Goal: Check status: Check status

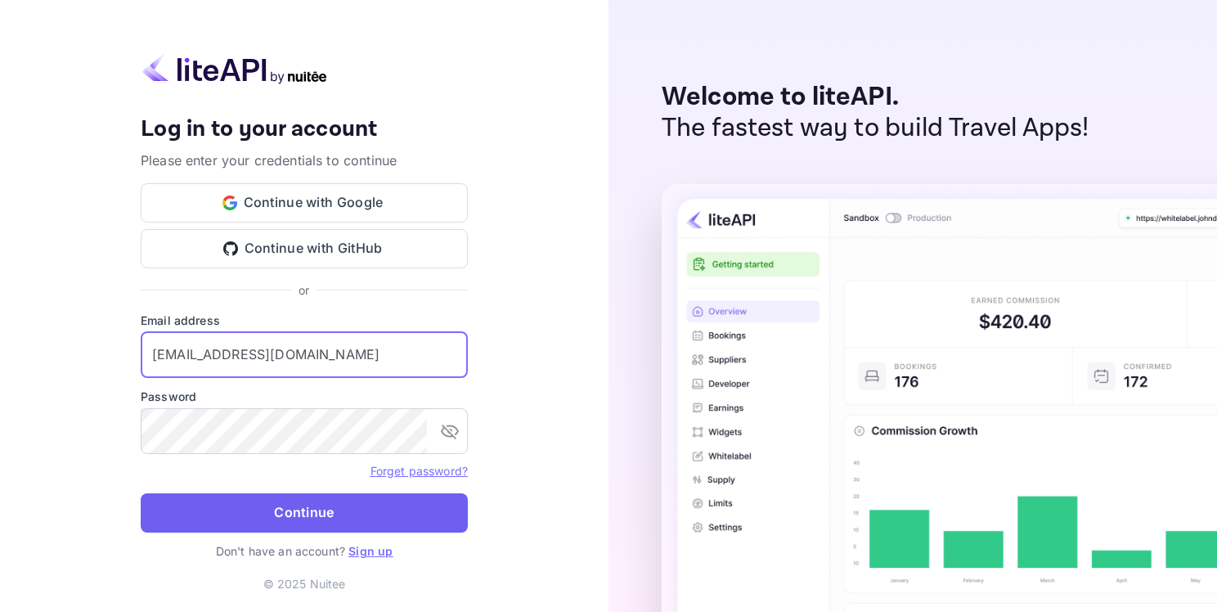
click at [274, 520] on button "Continue" at bounding box center [304, 512] width 327 height 39
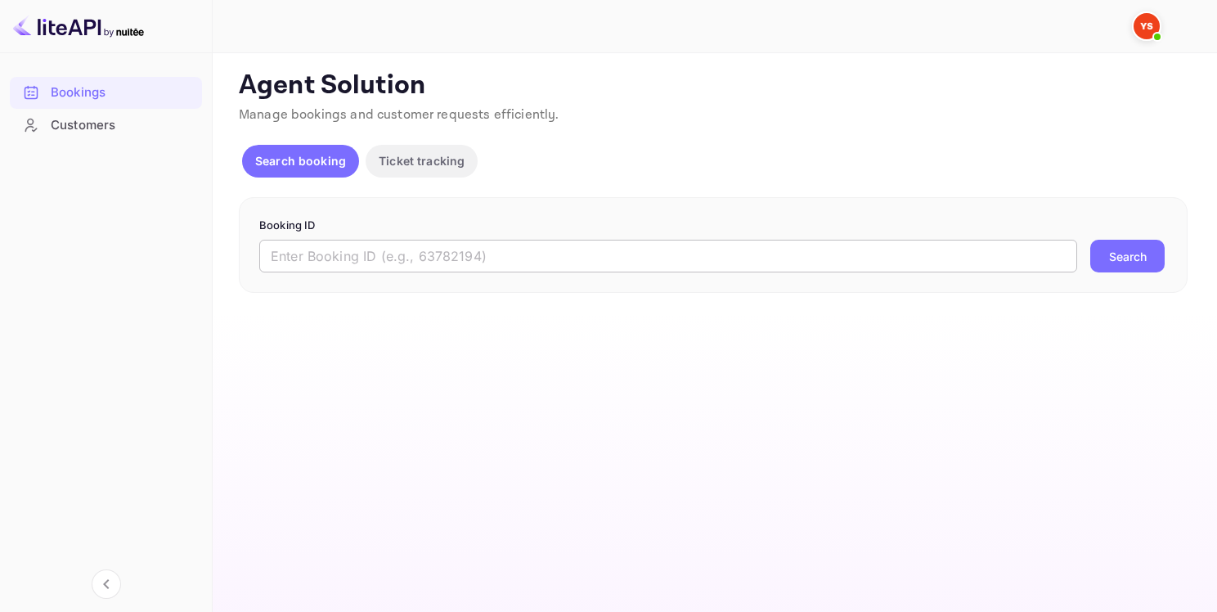
click at [380, 243] on input "text" at bounding box center [668, 256] width 818 height 33
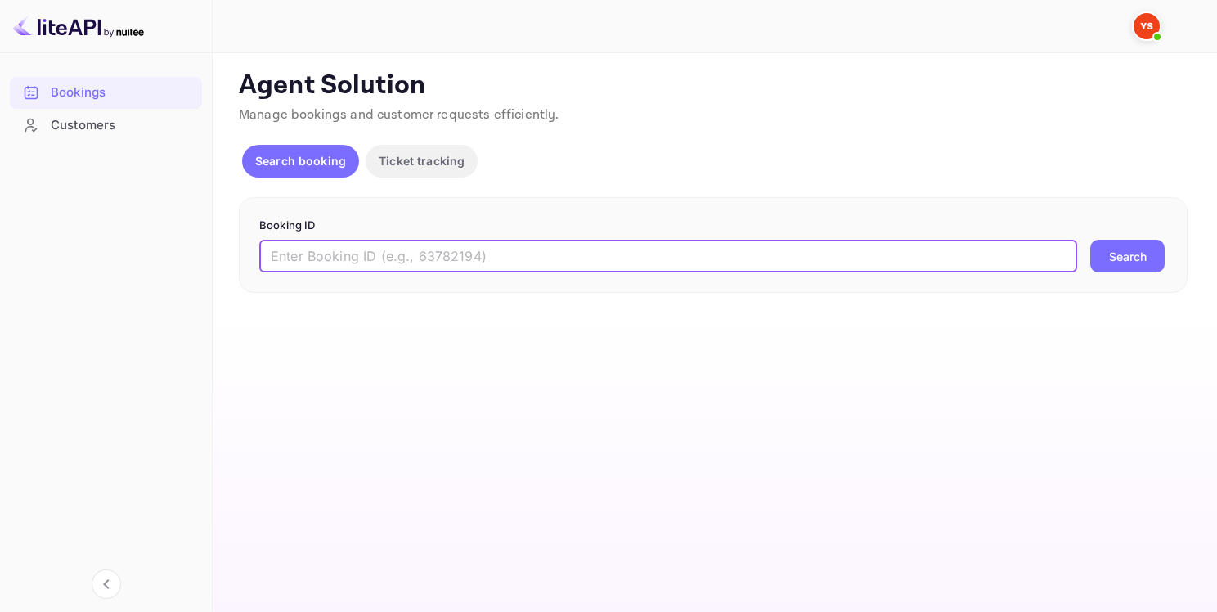
paste input "9395907"
type input "9395907"
click at [1135, 258] on button "Search" at bounding box center [1127, 256] width 74 height 33
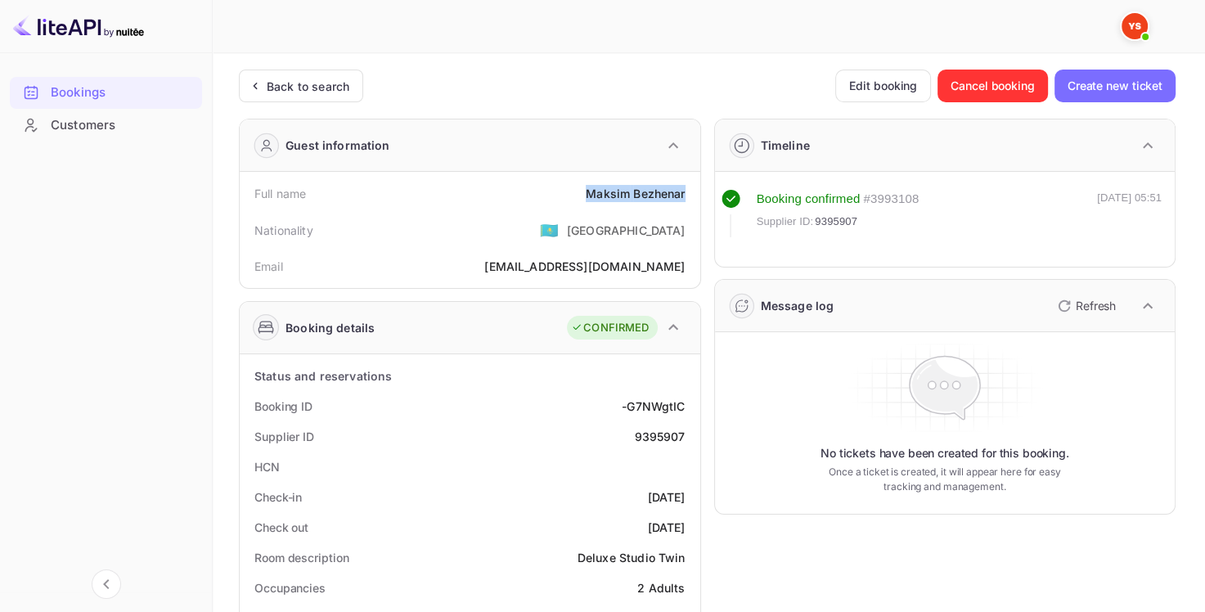
drag, startPoint x: 578, startPoint y: 188, endPoint x: 689, endPoint y: 193, distance: 110.5
click at [689, 193] on div "Full name [PERSON_NAME]" at bounding box center [469, 193] width 447 height 30
copy div "[PERSON_NAME]"
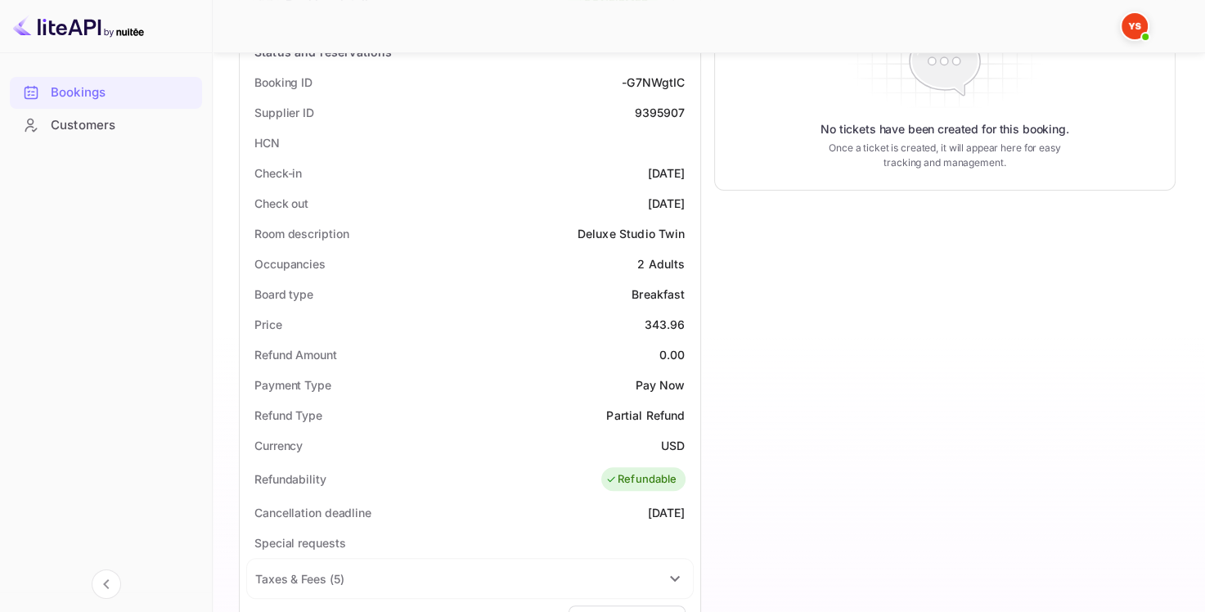
scroll to position [327, 0]
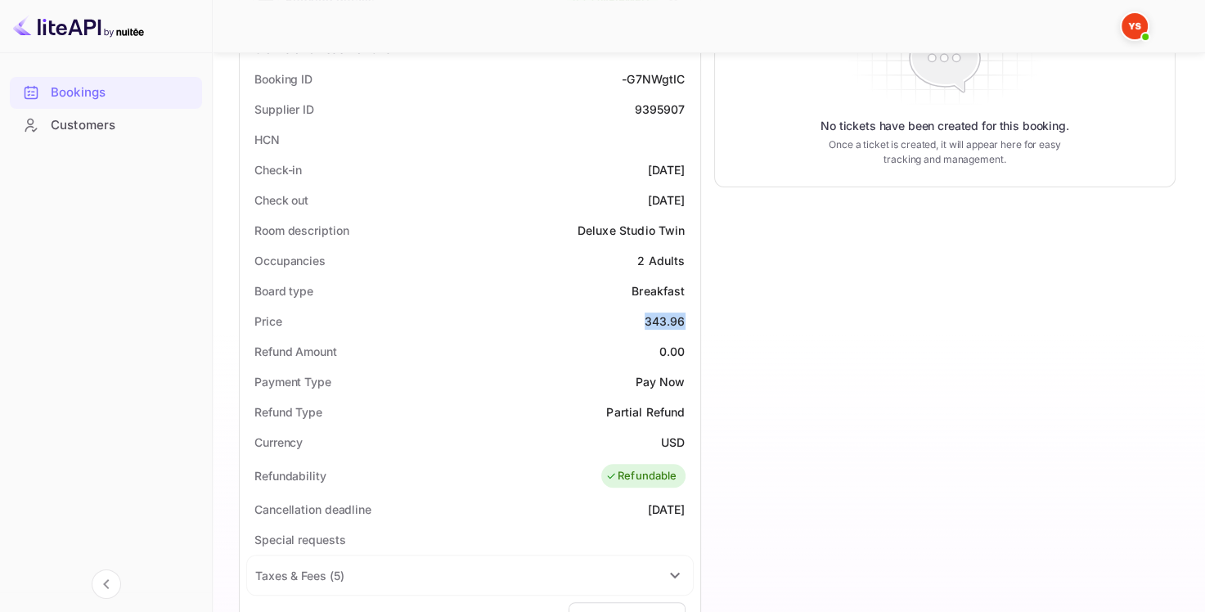
drag, startPoint x: 646, startPoint y: 312, endPoint x: 687, endPoint y: 317, distance: 41.3
click at [687, 317] on div "Price 343.96" at bounding box center [469, 321] width 447 height 30
copy div "343.96"
drag, startPoint x: 655, startPoint y: 439, endPoint x: 685, endPoint y: 439, distance: 30.3
click at [685, 439] on div "Currency USD" at bounding box center [469, 442] width 447 height 30
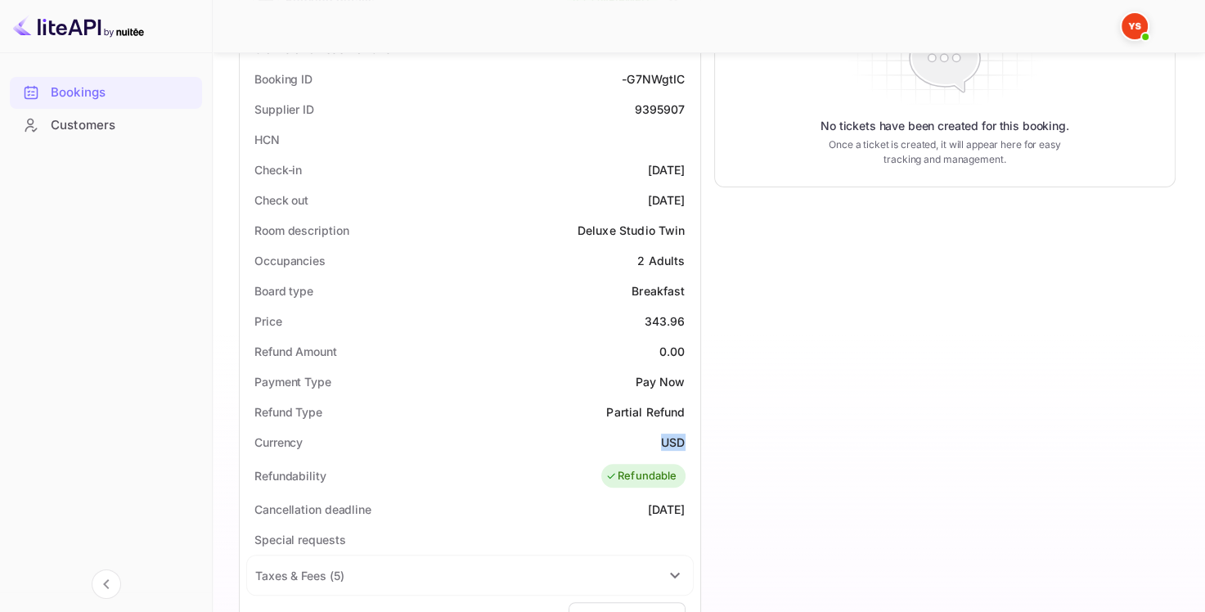
copy div "USD"
